Goal: Task Accomplishment & Management: Complete application form

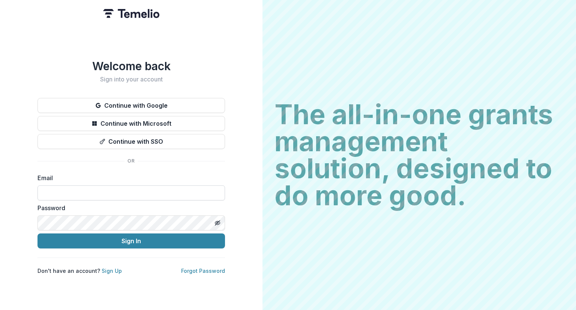
drag, startPoint x: 0, startPoint y: 0, endPoint x: 118, endPoint y: 190, distance: 223.8
click at [118, 190] on input at bounding box center [130, 192] width 187 height 15
click at [115, 195] on input at bounding box center [130, 192] width 187 height 15
type input "**********"
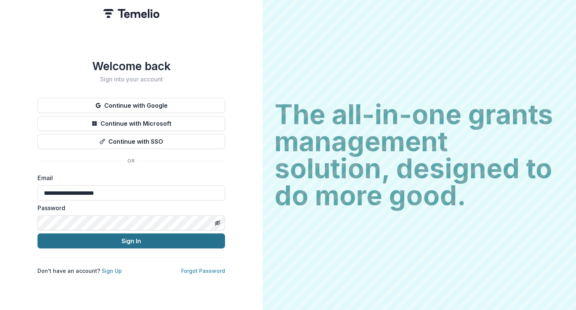
click at [115, 238] on button "Sign In" at bounding box center [130, 240] width 187 height 15
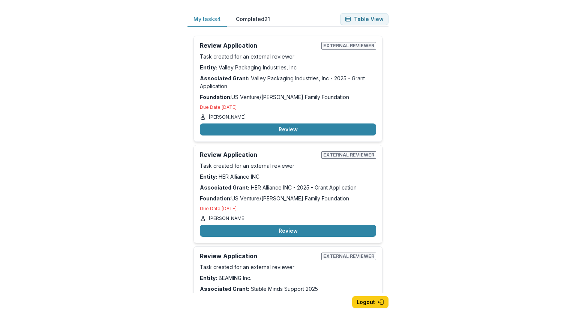
click at [447, 177] on div "My tasks 4 Completed 21 Table View Review Application External reviewer Task cr…" at bounding box center [288, 155] width 576 height 310
click at [299, 124] on button "Review" at bounding box center [288, 129] width 176 height 12
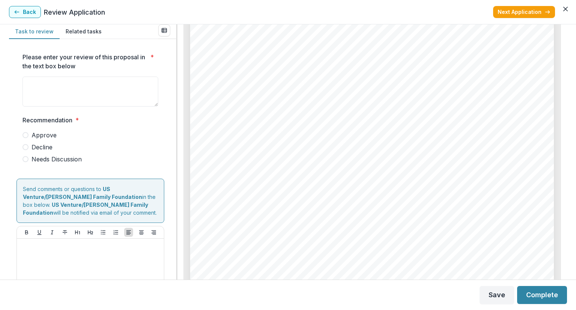
scroll to position [1325, 0]
click at [573, 117] on div "Task to review Related tasks Please enter your review of this proposal in the t…" at bounding box center [288, 151] width 576 height 255
drag, startPoint x: 567, startPoint y: 125, endPoint x: 564, endPoint y: 142, distance: 17.1
drag, startPoint x: 564, startPoint y: 142, endPoint x: 512, endPoint y: 187, distance: 69.4
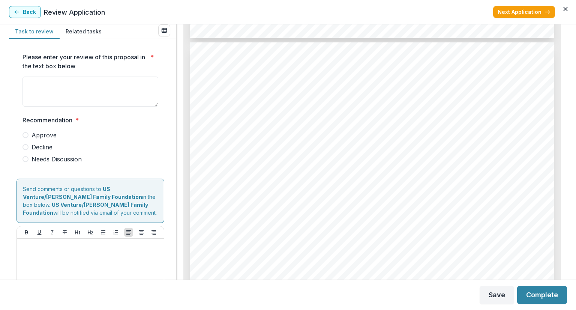
scroll to position [2119, 0]
drag, startPoint x: 564, startPoint y: 180, endPoint x: 571, endPoint y: 219, distance: 39.3
click at [571, 219] on div "Task to review Related tasks Please enter your review of this proposal in the t…" at bounding box center [288, 151] width 576 height 255
click at [530, 182] on div "Page: 5 Valley Packaging Industries, Inc - 2025 - Grant Application List grant …" at bounding box center [372, 299] width 364 height 515
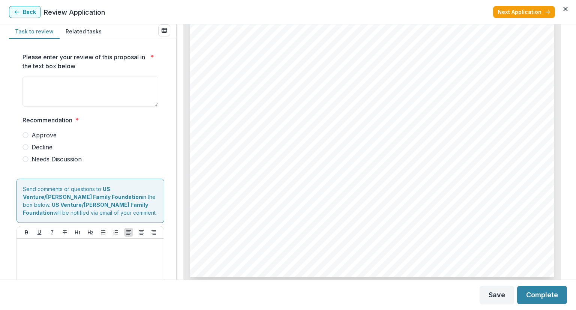
click at [30, 136] on label "Approve" at bounding box center [90, 134] width 136 height 9
click at [42, 92] on textarea "Please enter your review of this proposal in the text box below *" at bounding box center [90, 91] width 136 height 30
type textarea "**********"
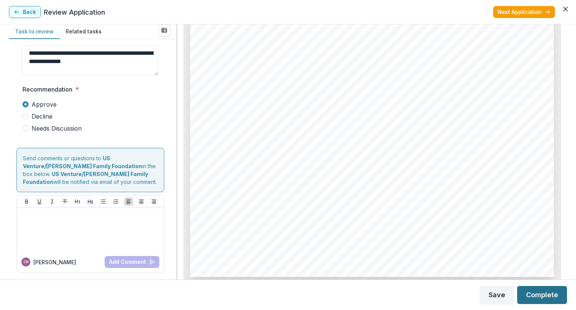
click at [541, 295] on button "Complete" at bounding box center [542, 295] width 50 height 18
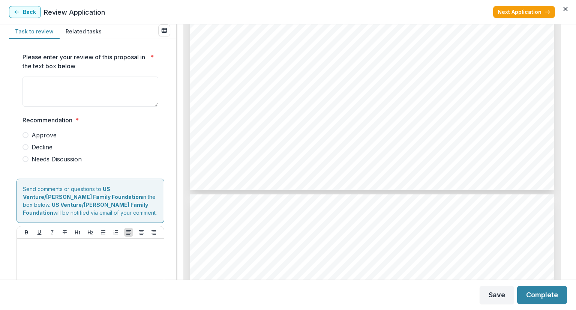
scroll to position [2490, 0]
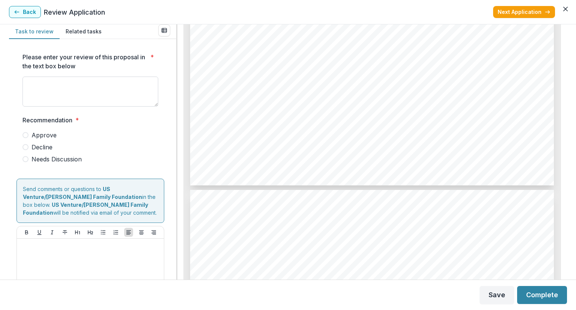
click at [53, 96] on textarea "Please enter your review of this proposal in the text box below *" at bounding box center [90, 91] width 136 height 30
click at [383, 118] on span "Reach 25–50 students in grades 6–12 through implementation of the “My Life, My" at bounding box center [386, 117] width 265 height 7
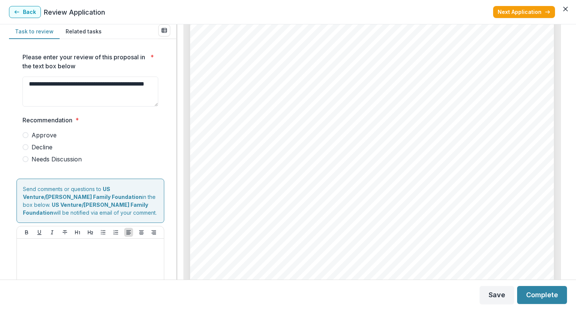
scroll to position [2663, 0]
drag, startPoint x: 567, startPoint y: 195, endPoint x: 567, endPoint y: 214, distance: 19.9
click at [567, 214] on div "**********" at bounding box center [288, 151] width 576 height 255
click at [495, 164] on div "- - - - - Page: 6 HER Alliance INC - 2025 - Grant Application Measurement: Staf…" at bounding box center [372, 273] width 364 height 515
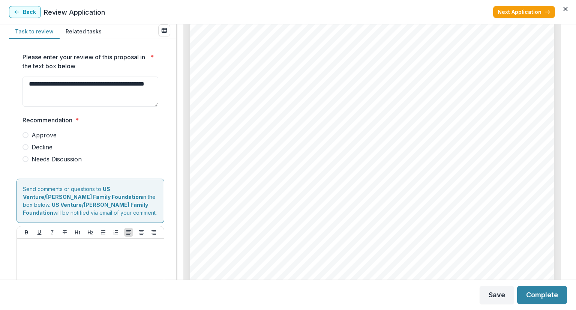
drag, startPoint x: 564, startPoint y: 228, endPoint x: 568, endPoint y: 241, distance: 14.2
click at [568, 241] on div "**********" at bounding box center [288, 151] width 576 height 255
drag, startPoint x: 567, startPoint y: 234, endPoint x: 565, endPoint y: 255, distance: 21.5
click at [565, 255] on div "**********" at bounding box center [288, 151] width 576 height 255
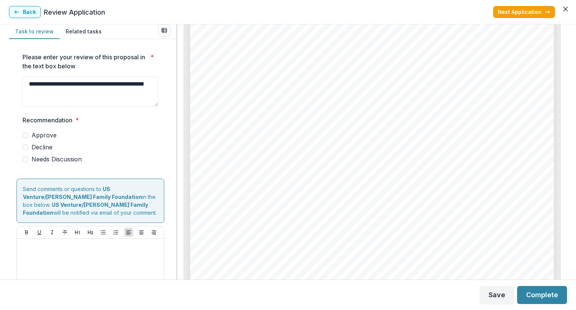
drag, startPoint x: 565, startPoint y: 234, endPoint x: 564, endPoint y: 271, distance: 37.5
click at [564, 271] on div "HER Alliance INC - 2025 - Grant Application Alt View Word Download Word Downloa…" at bounding box center [372, 151] width 390 height 255
click at [430, 221] on div "Page: 7 HER Alliance INC - 2025 - Grant Application Additional Information & At…" at bounding box center [372, 169] width 364 height 515
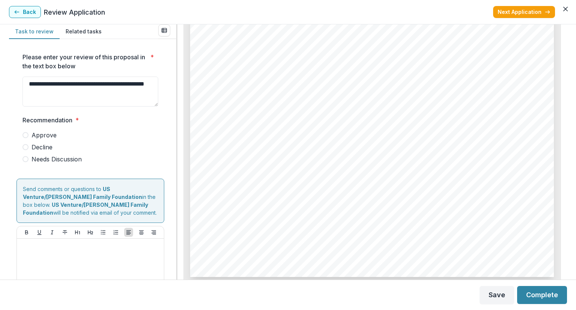
click at [33, 135] on span "Approve" at bounding box center [43, 134] width 25 height 9
click at [83, 92] on textarea "**********" at bounding box center [90, 91] width 136 height 30
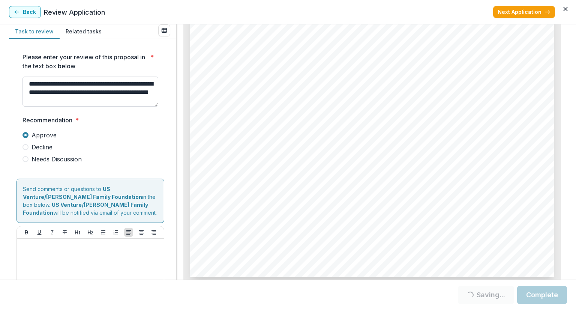
scroll to position [6, 0]
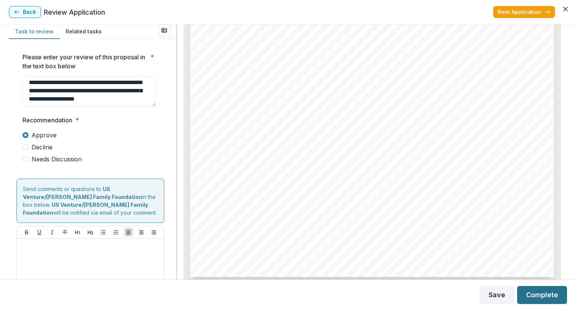
type textarea "**********"
click at [539, 292] on button "Complete" at bounding box center [542, 295] width 50 height 18
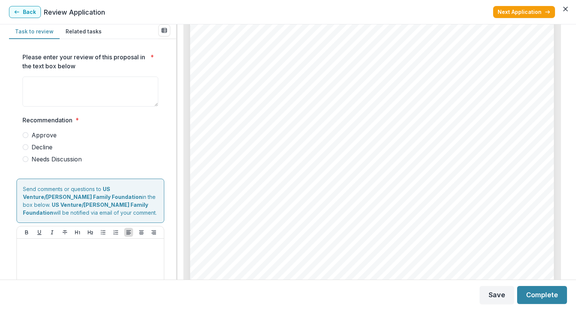
scroll to position [619, 0]
click at [489, 75] on div "Page: 2 Stable Minds Support 2025 Submission Responses Number of People This Gr…" at bounding box center [372, 242] width 364 height 515
click at [458, 159] on span "and TBIs to thrive by fostering physical health, cognitive function, and emotio…" at bounding box center [383, 156] width 259 height 7
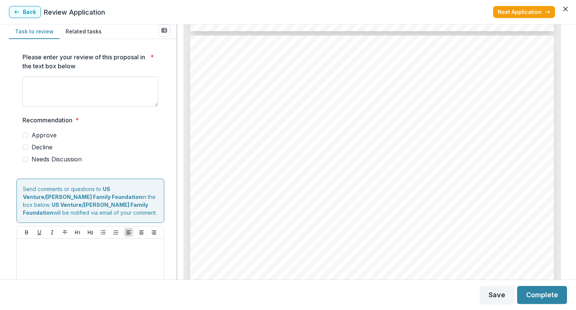
click at [65, 91] on textarea "Please enter your review of this proposal in the text box below *" at bounding box center [90, 91] width 136 height 30
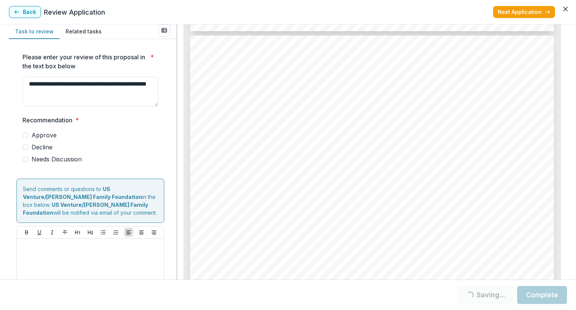
type textarea "**********"
click at [27, 133] on span at bounding box center [25, 135] width 6 height 6
drag, startPoint x: 567, startPoint y: 240, endPoint x: 575, endPoint y: 187, distance: 53.5
click at [575, 187] on div "**********" at bounding box center [288, 151] width 576 height 255
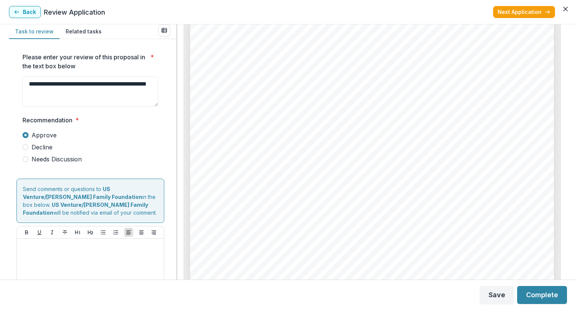
scroll to position [1372, 0]
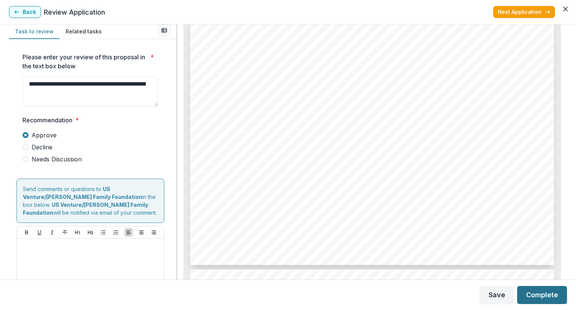
click at [538, 289] on button "Complete" at bounding box center [542, 295] width 50 height 18
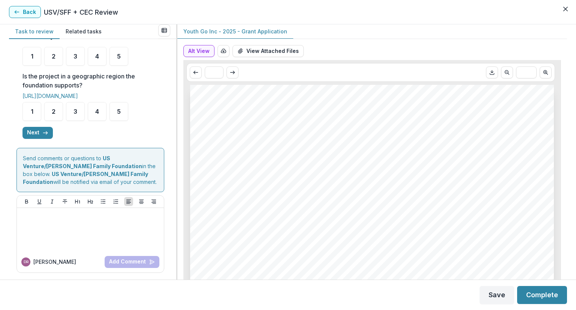
scroll to position [284, 0]
